Goal: Communication & Community: Answer question/provide support

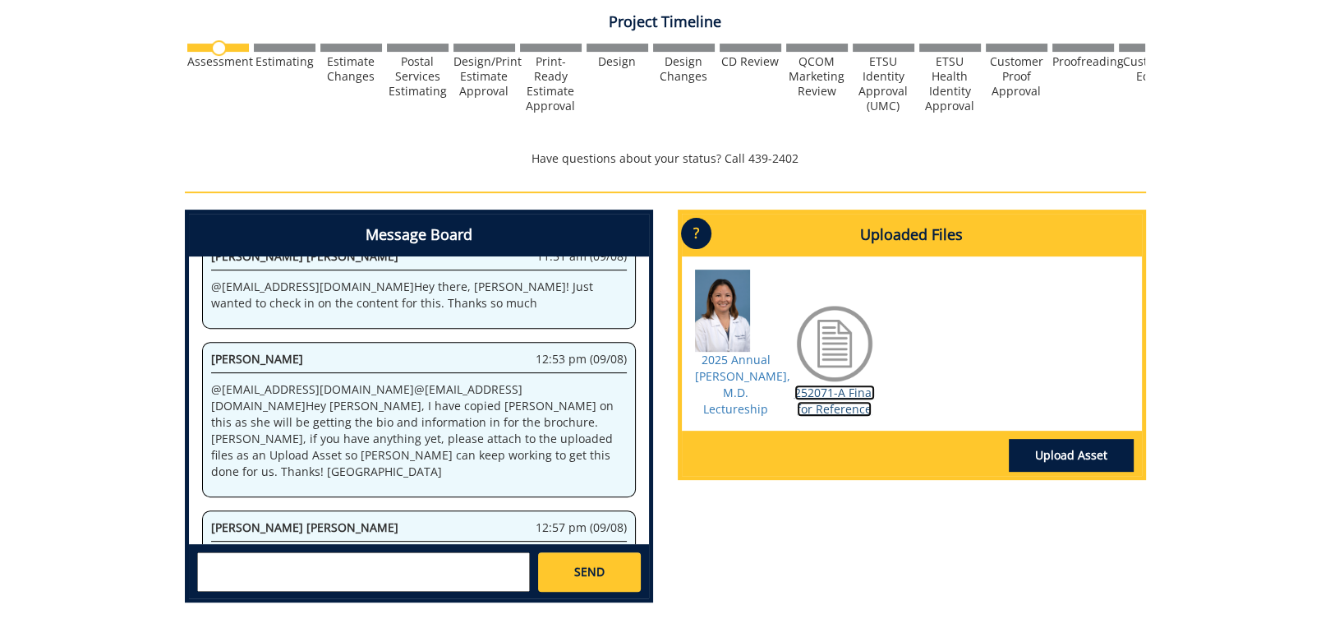
scroll to position [720, 0]
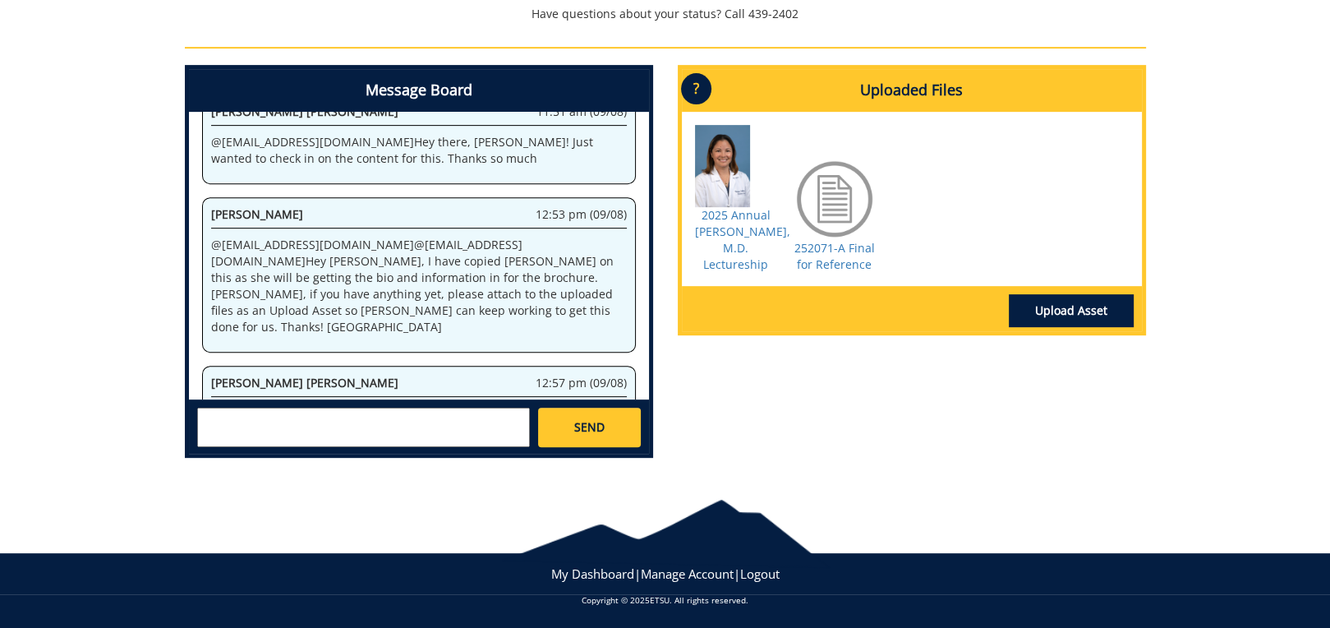
click at [253, 418] on textarea at bounding box center [363, 427] width 333 height 39
type textarea "Sure, as soon as I get her bio and CV I will forward it to you."
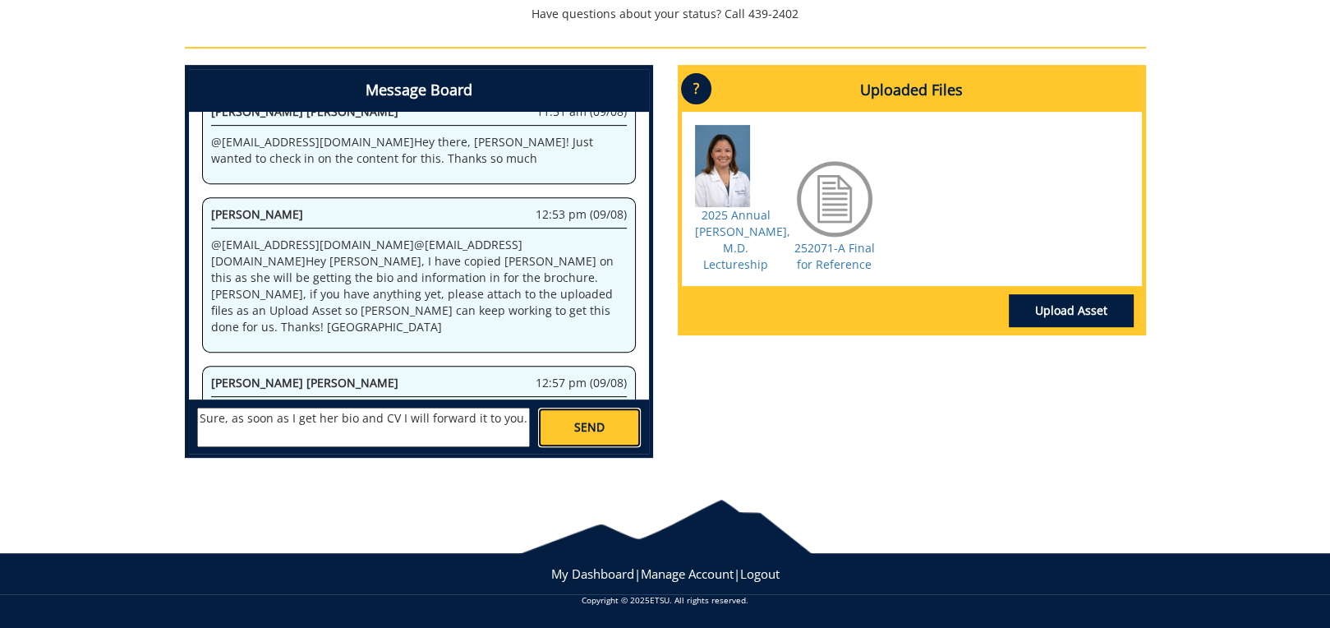
click at [587, 429] on span "SEND" at bounding box center [589, 427] width 30 height 16
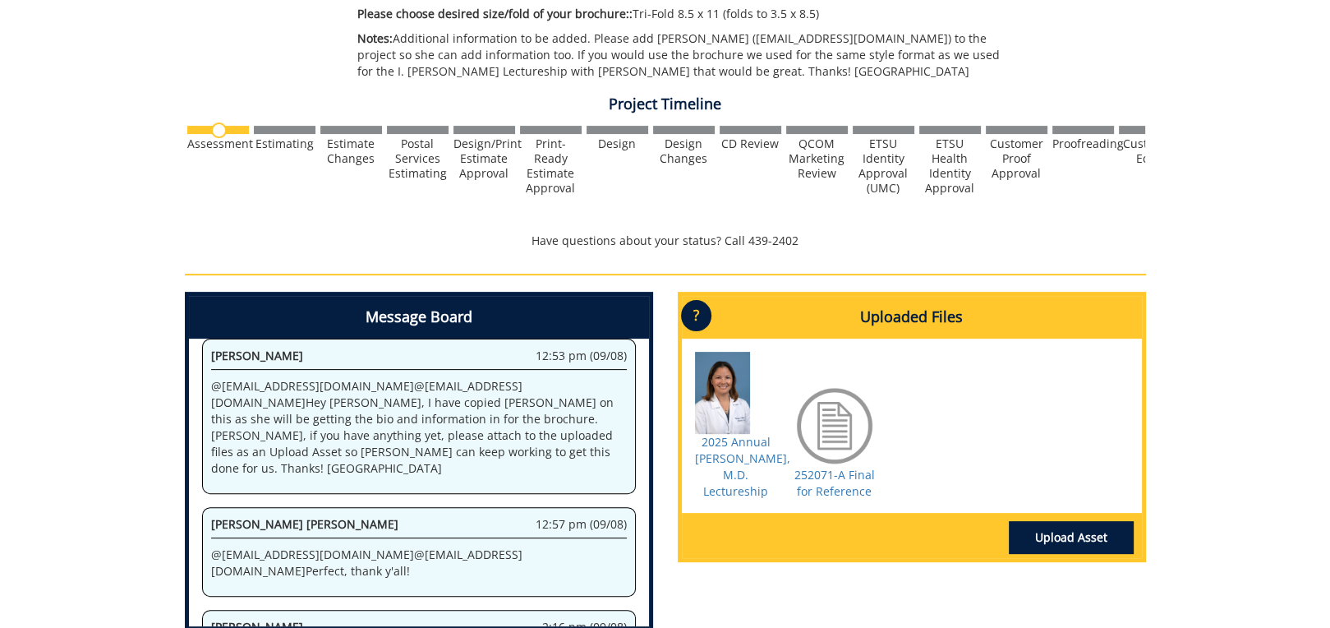
scroll to position [657, 0]
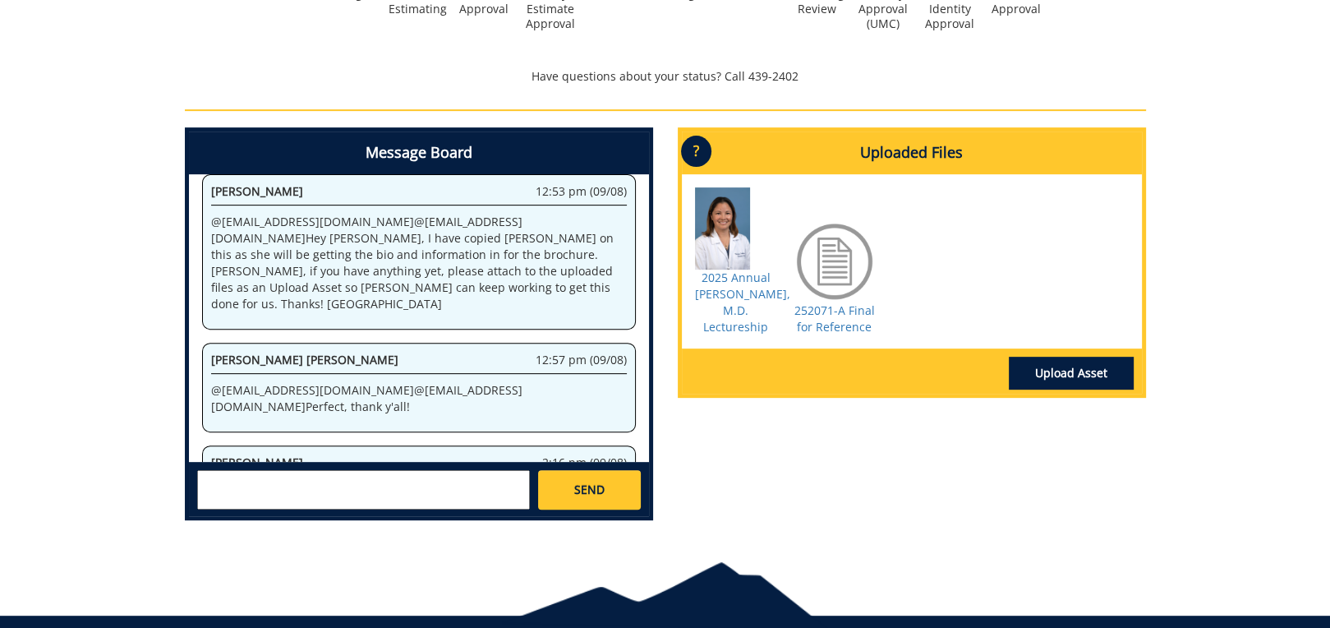
click at [547, 485] on p "Sure, as soon as I get her bio and CV I will forward it to you." at bounding box center [419, 493] width 416 height 16
click at [406, 489] on textarea at bounding box center [363, 489] width 333 height 39
type textarea "We need to change the number to 80."
click at [738, 290] on link "2025 Annual [PERSON_NAME], M.D. Lectureship" at bounding box center [742, 301] width 95 height 65
click at [580, 486] on span "SEND" at bounding box center [589, 489] width 30 height 16
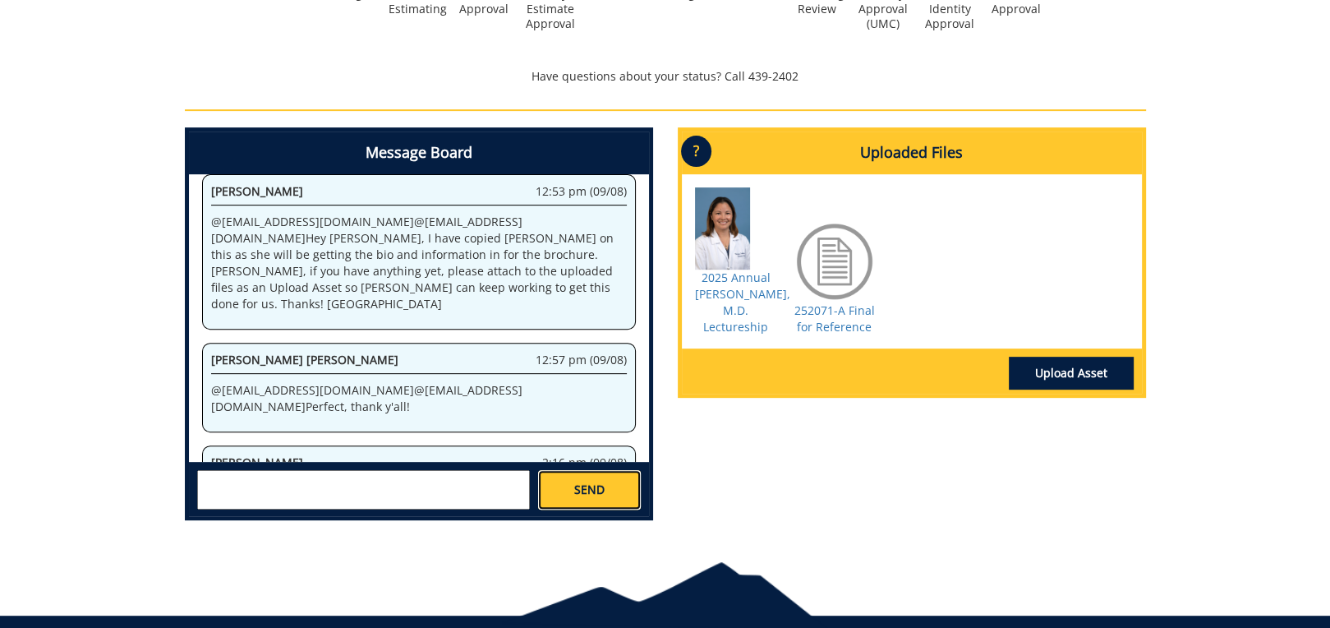
scroll to position [691, 0]
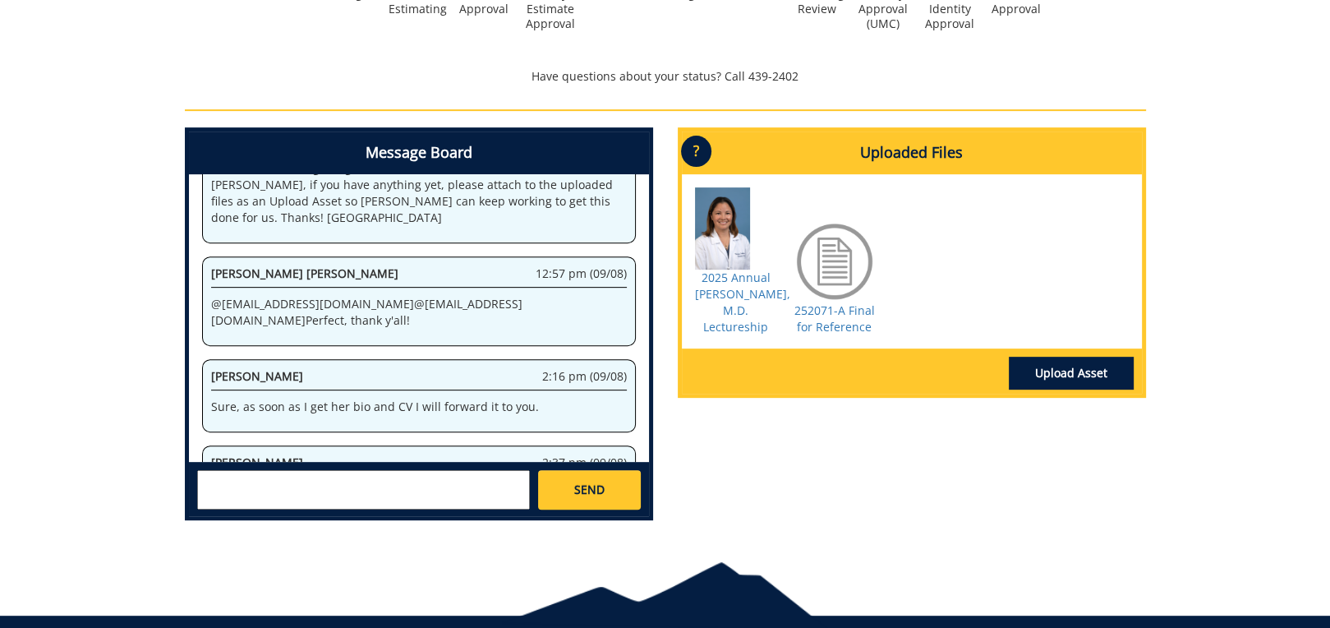
click at [845, 507] on div "Message Board System 11:03 am (08/22) Welcome to the Project Messenger. All mes…" at bounding box center [666, 330] width 986 height 406
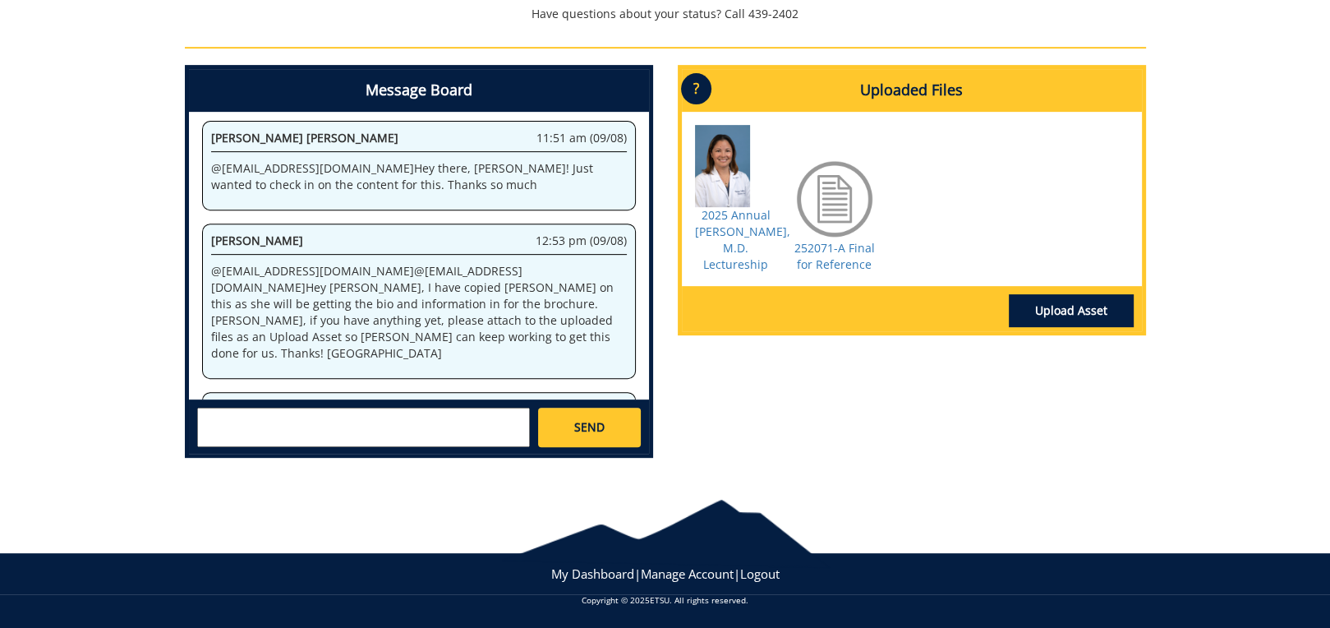
scroll to position [691, 0]
